Goal: Task Accomplishment & Management: Use online tool/utility

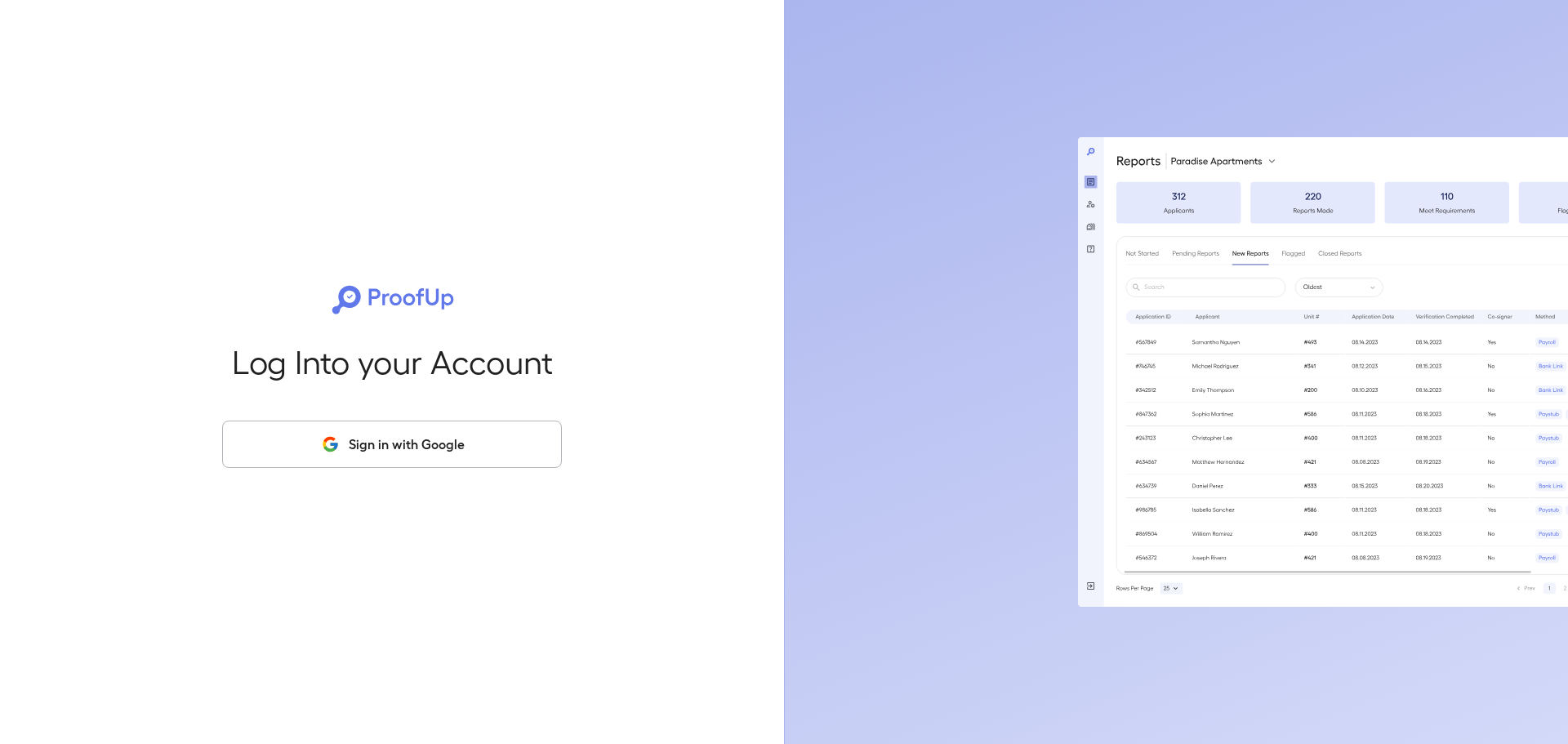
click at [269, 451] on button "Sign in with Google" at bounding box center [392, 444] width 340 height 47
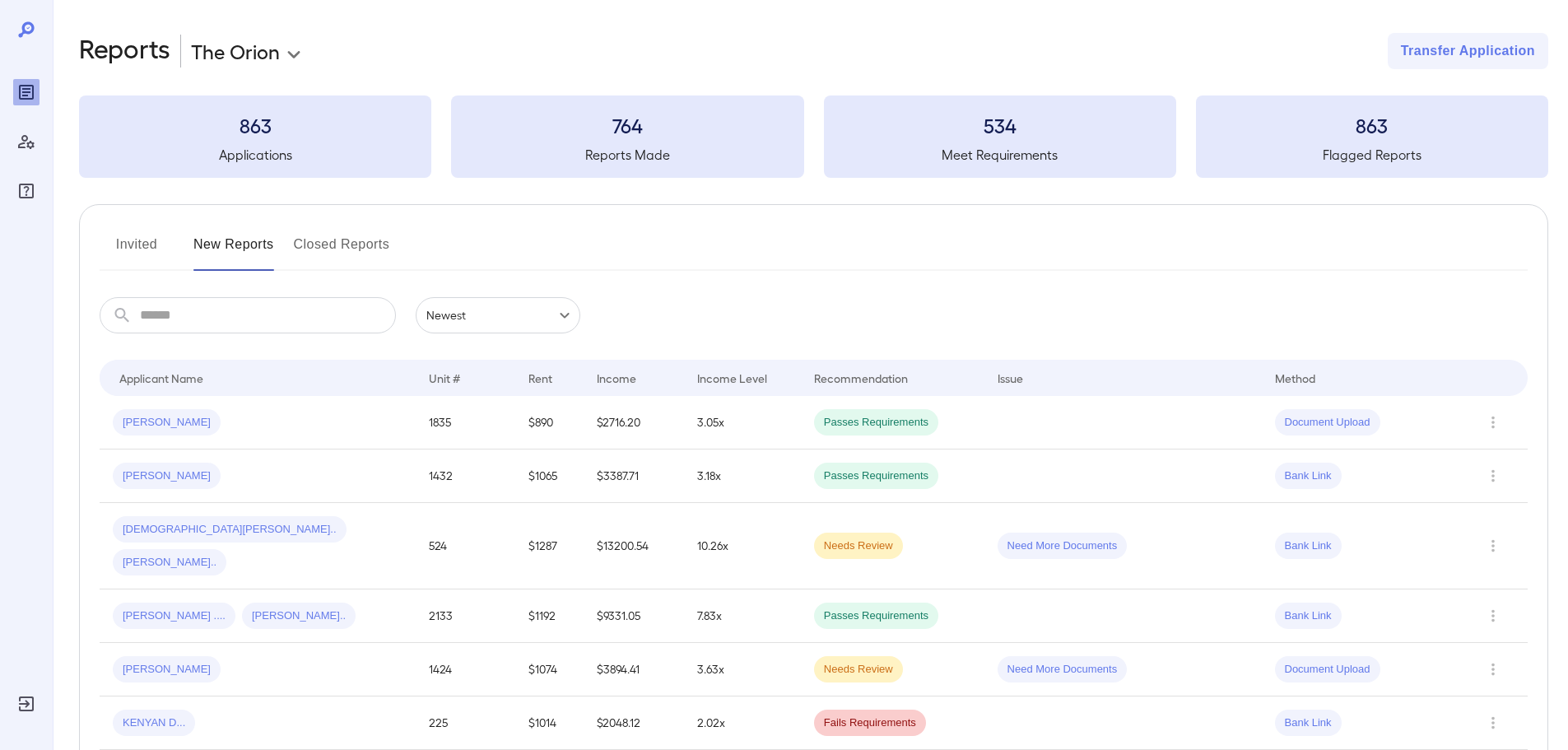
click at [127, 267] on button "Invited" at bounding box center [137, 251] width 74 height 40
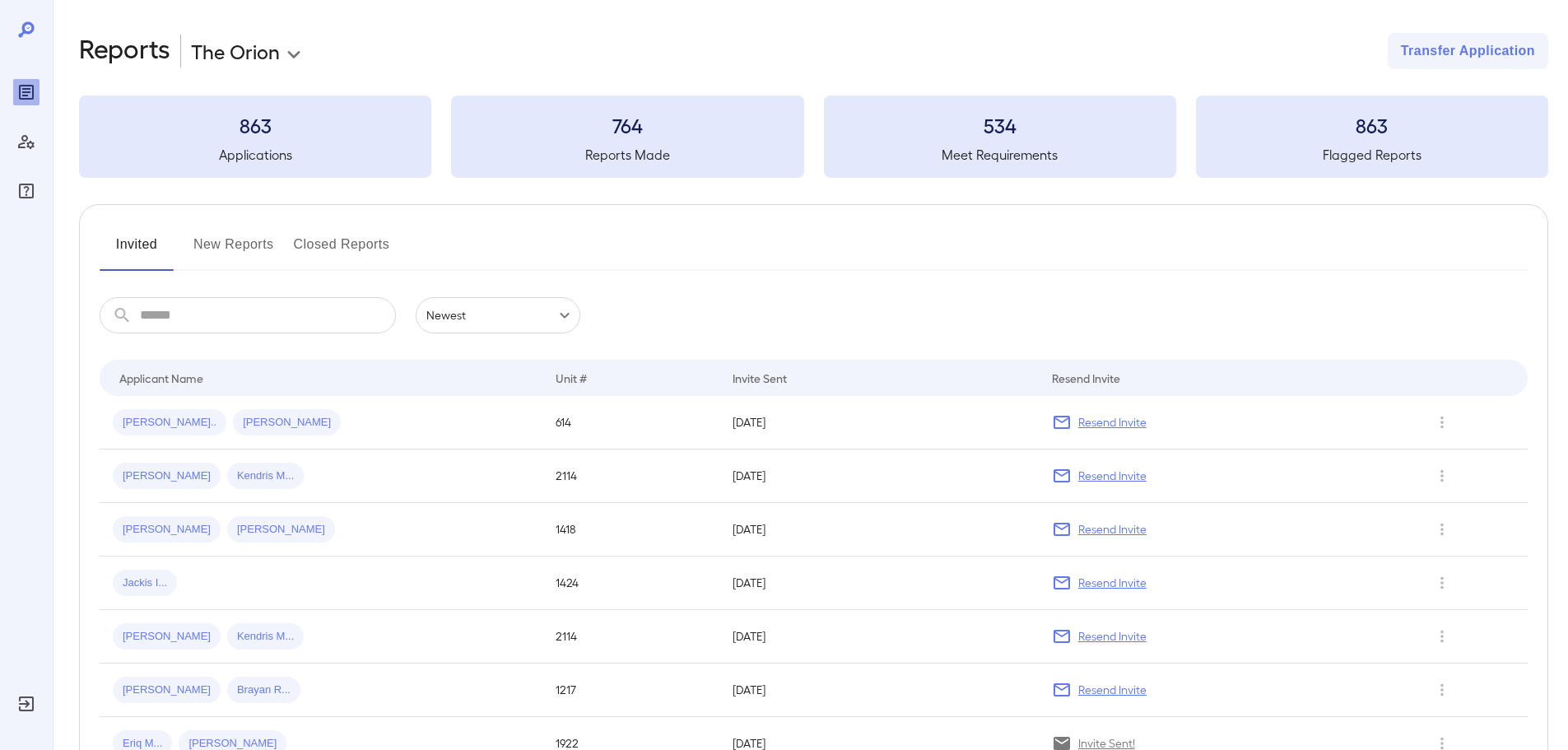
click at [312, 254] on button "Closed Reports" at bounding box center [342, 251] width 96 height 40
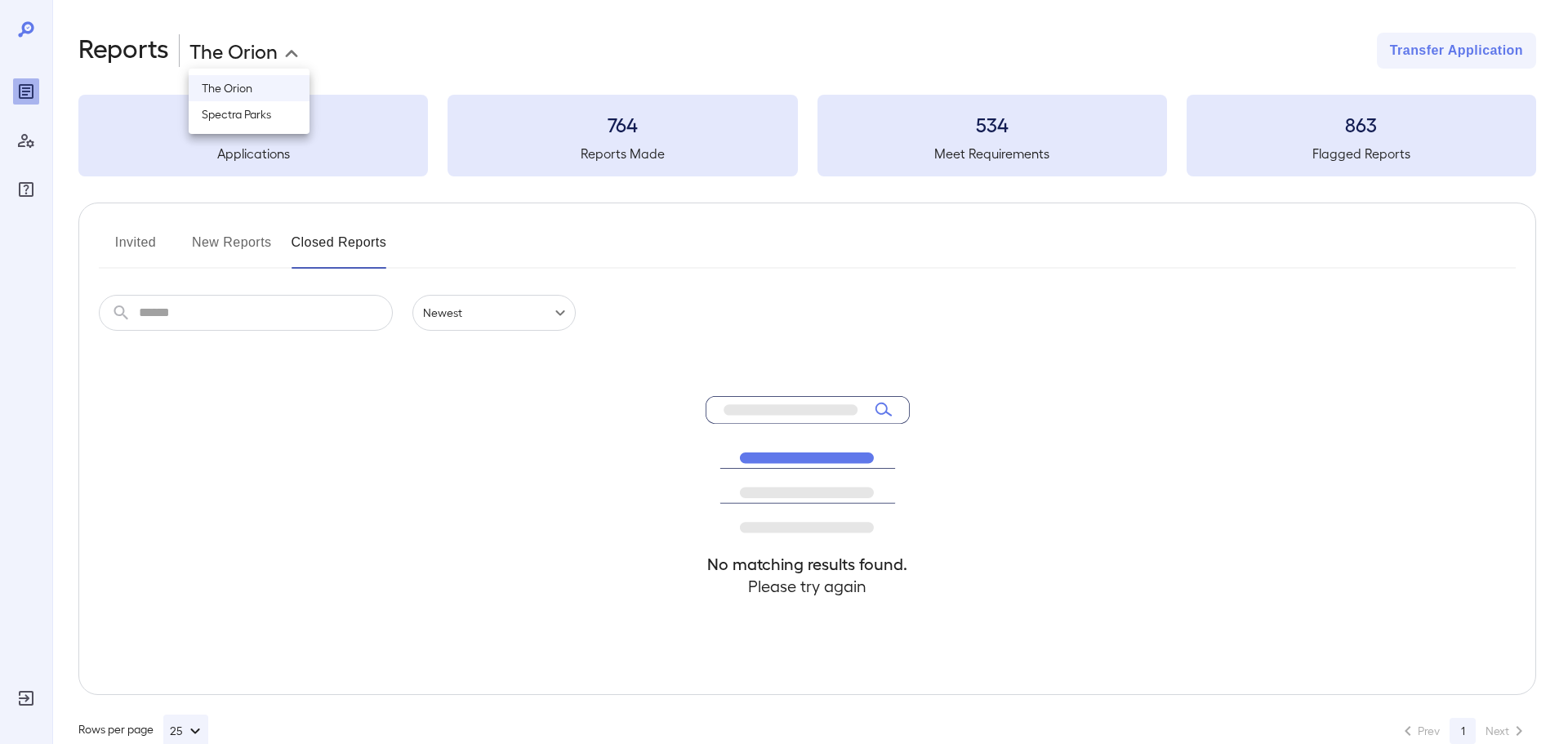
click at [272, 46] on body "**********" at bounding box center [784, 372] width 1568 height 744
click at [268, 113] on li "Spectra Parks" at bounding box center [248, 113] width 121 height 26
type input "**********"
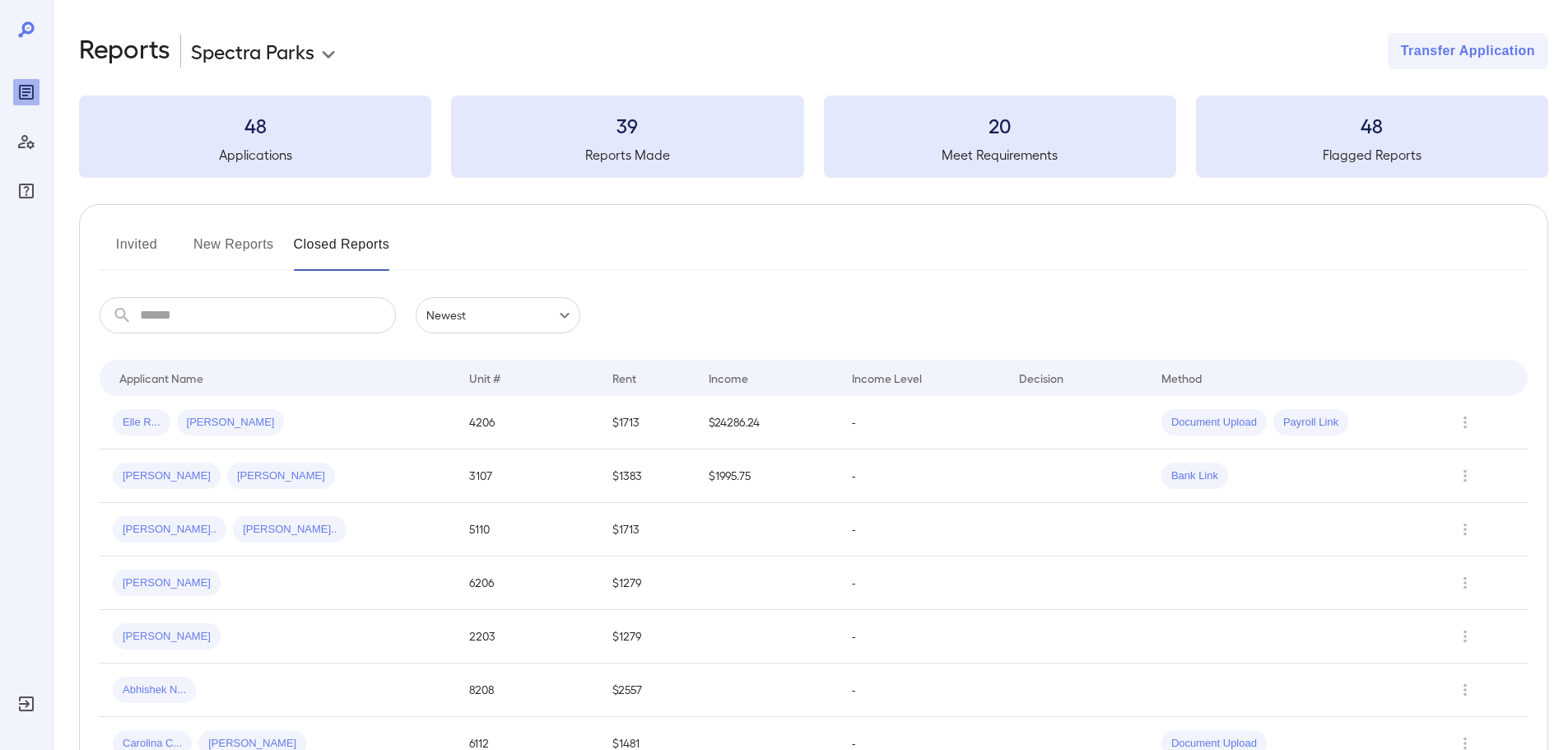
click at [261, 234] on button "New Reports" at bounding box center [234, 251] width 81 height 40
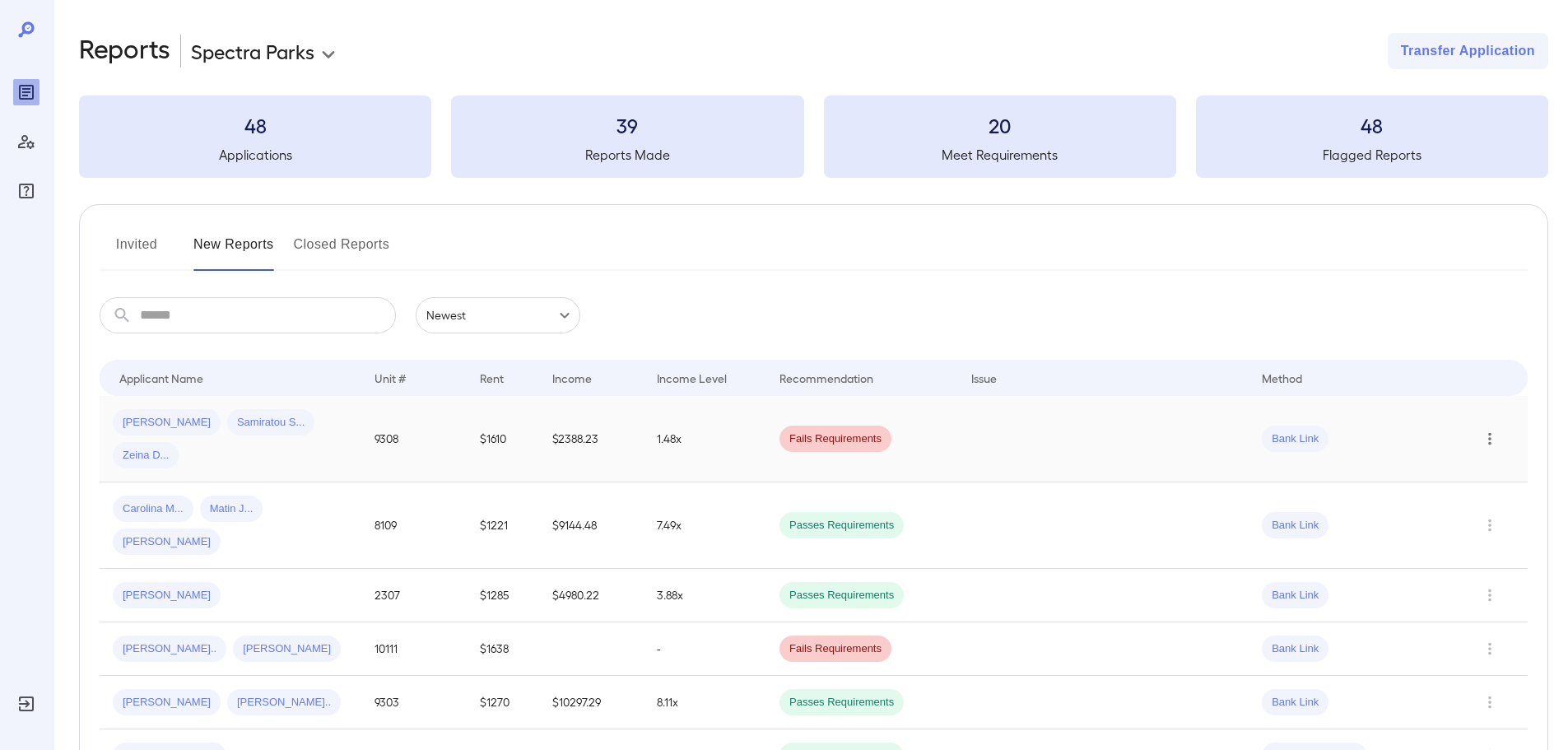
click at [1490, 432] on button "Row Actions" at bounding box center [1490, 438] width 26 height 26
drag, startPoint x: 1469, startPoint y: 458, endPoint x: 574, endPoint y: 399, distance: 896.9
click at [574, 399] on div "View Application View Report Flag Close Report Remove Application" at bounding box center [784, 375] width 1568 height 750
drag, startPoint x: 122, startPoint y: 428, endPoint x: 131, endPoint y: 426, distance: 9.2
click at [125, 427] on div at bounding box center [784, 375] width 1568 height 750
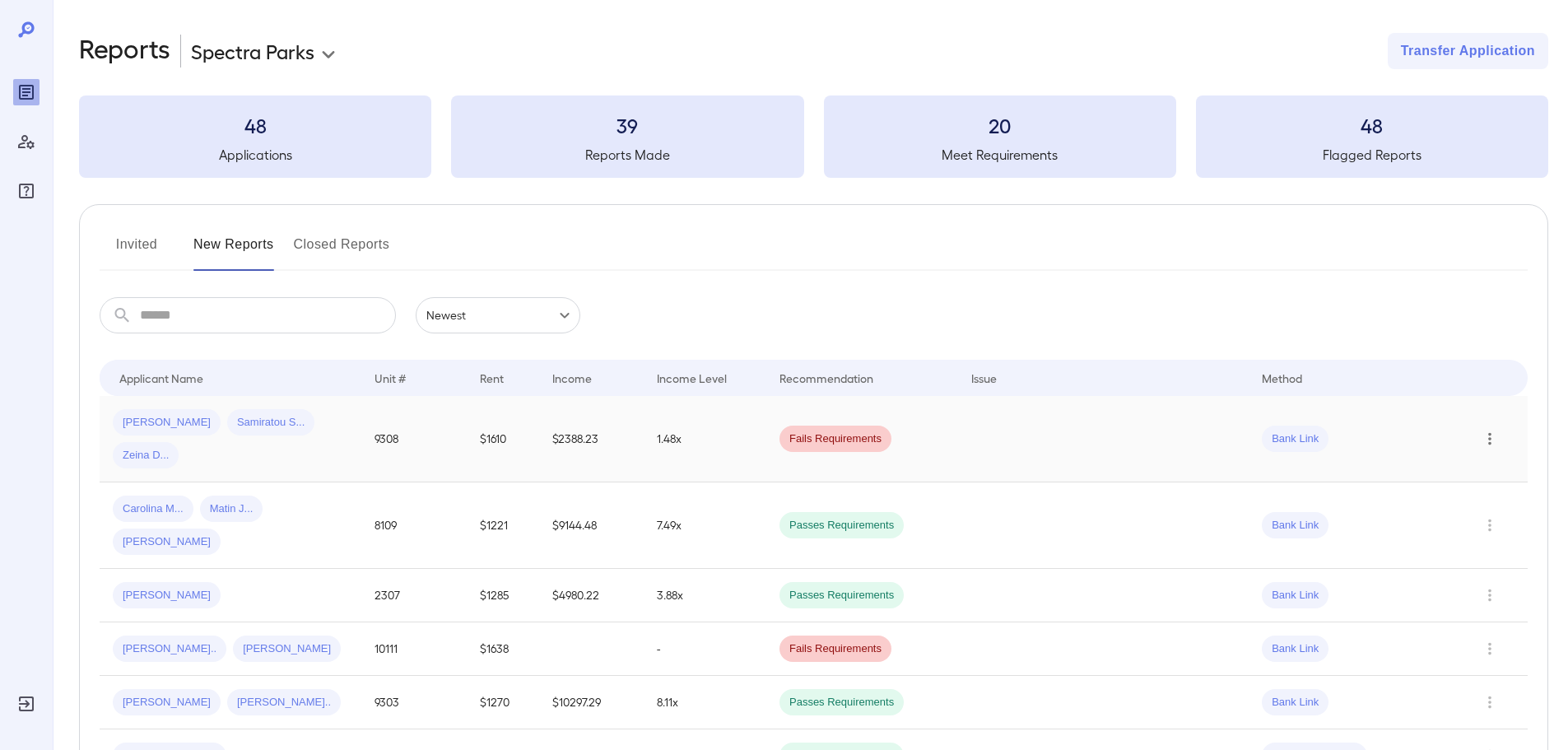
click at [1484, 429] on icon "Row Actions" at bounding box center [1490, 439] width 18 height 20
click at [1500, 453] on li "View Application" at bounding box center [1502, 455] width 131 height 26
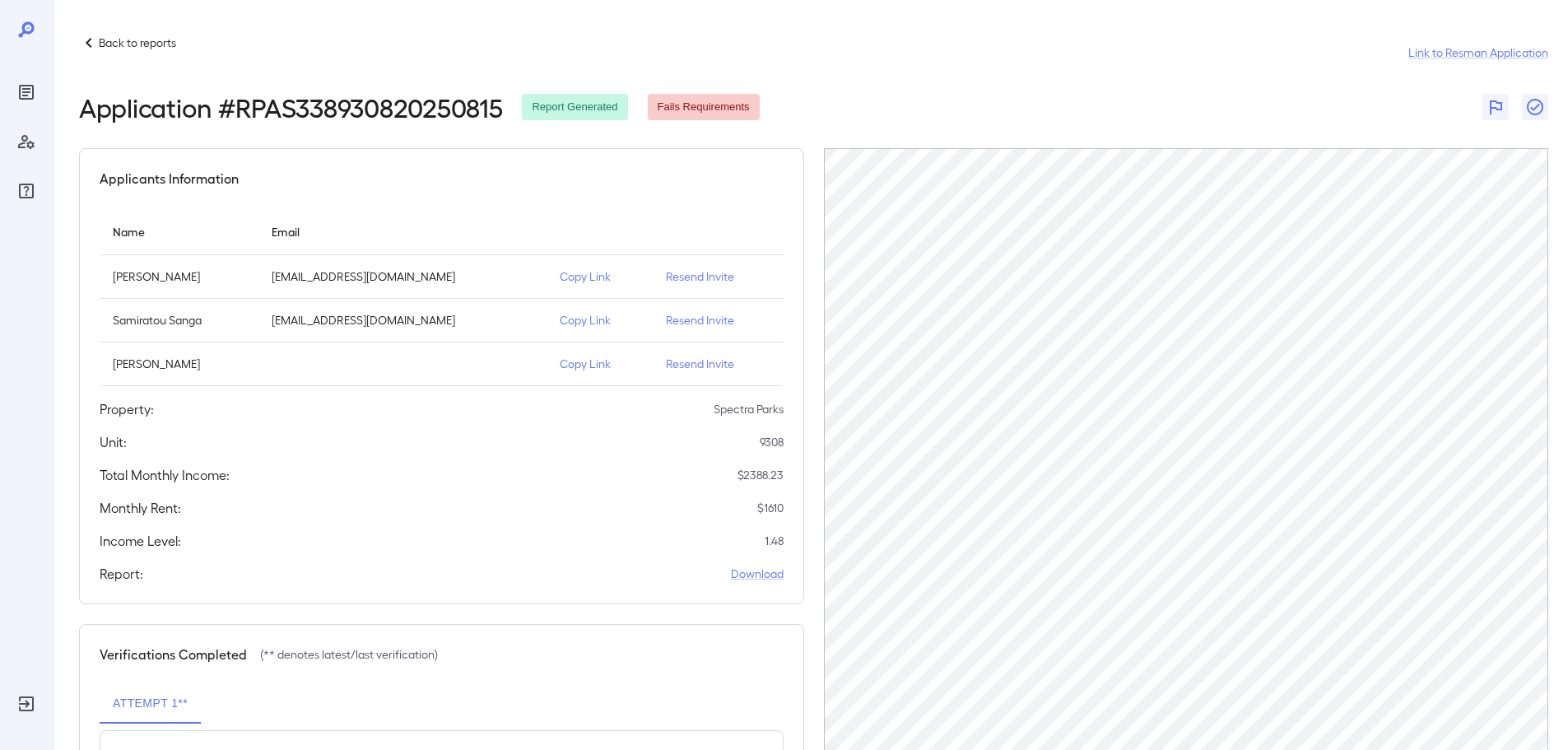
click at [592, 276] on p "Copy Link" at bounding box center [599, 276] width 80 height 16
